Goal: Information Seeking & Learning: Find specific fact

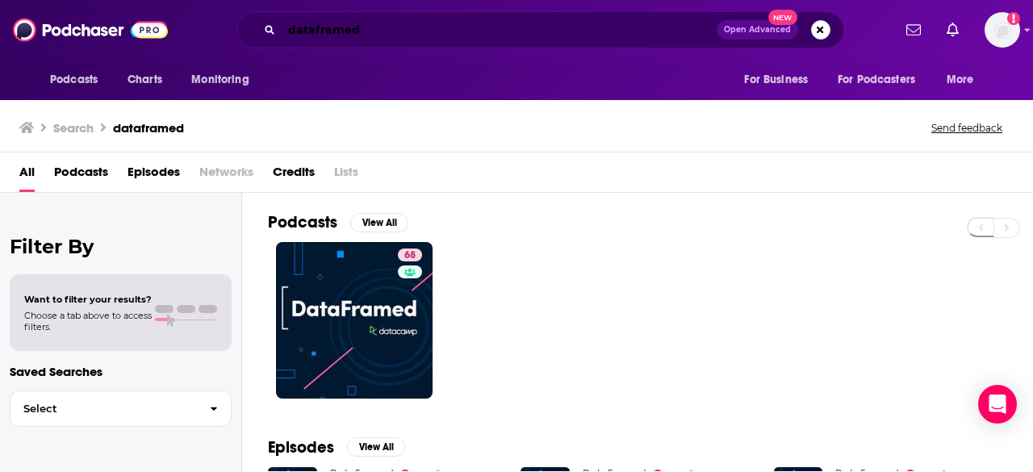
click at [482, 32] on input "dataframed" at bounding box center [499, 30] width 435 height 26
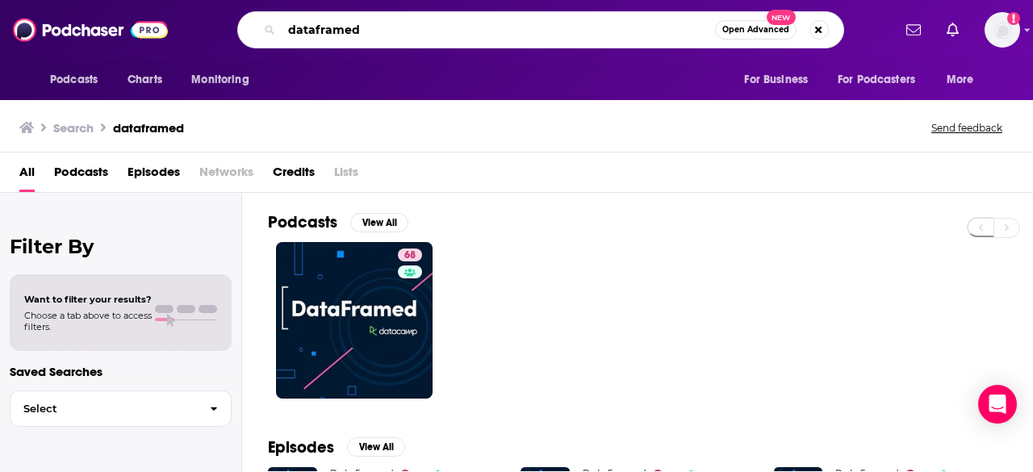
click at [482, 32] on input "dataframed" at bounding box center [498, 30] width 433 height 26
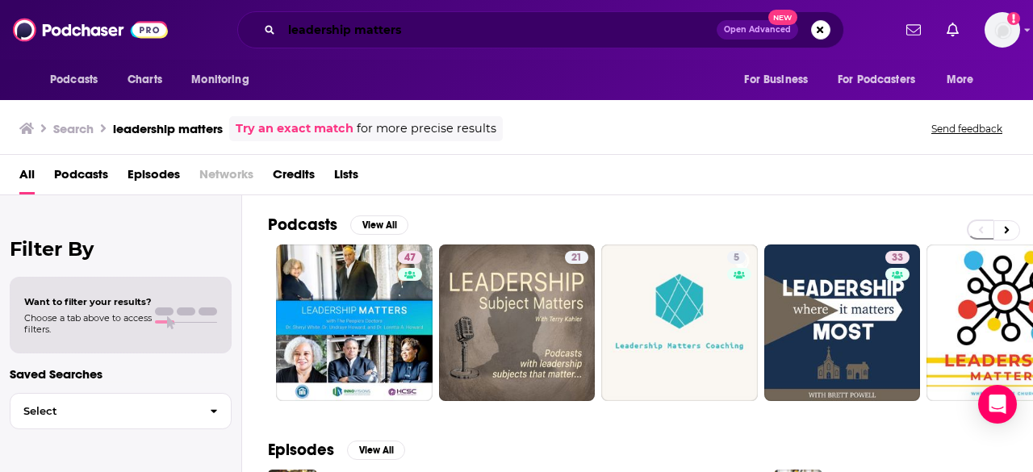
click at [438, 35] on input "leadership matters" at bounding box center [499, 30] width 435 height 26
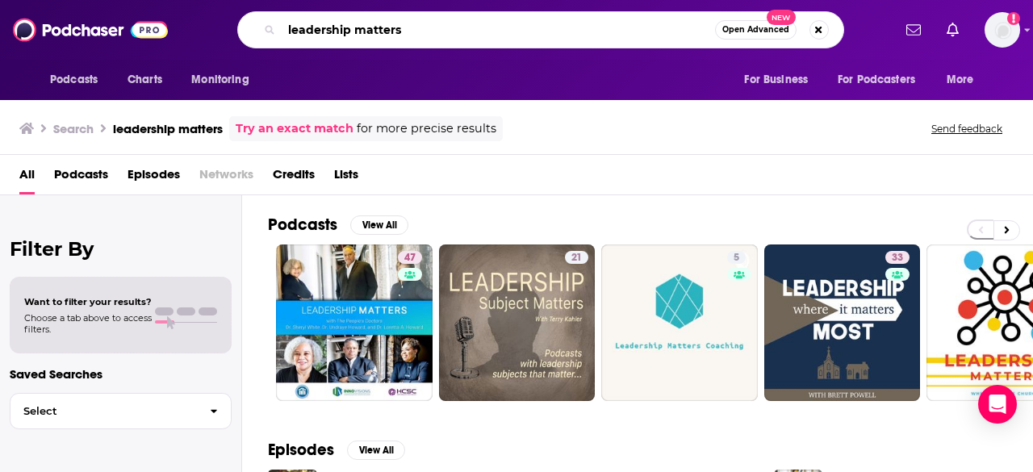
click at [438, 35] on input "leadership matters" at bounding box center [498, 30] width 433 height 26
type input "[PERSON_NAME]"
